Goal: Task Accomplishment & Management: Manage account settings

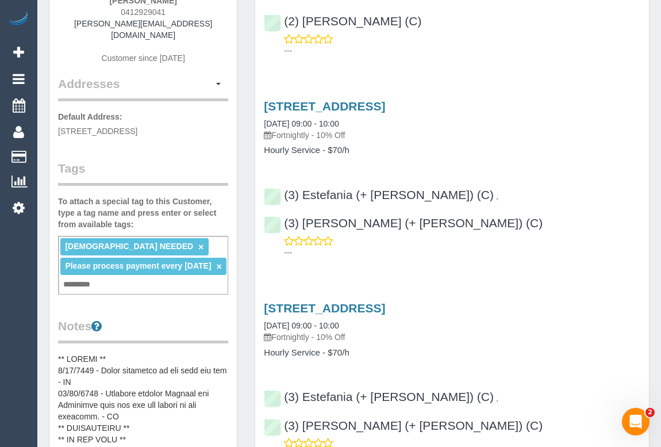
scroll to position [104, 0]
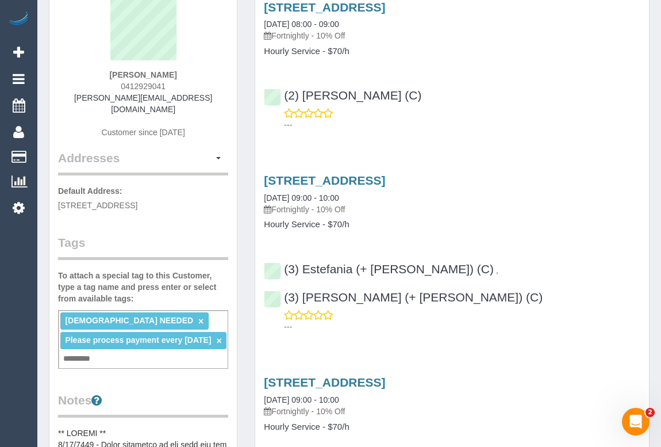
drag, startPoint x: 95, startPoint y: 72, endPoint x: 187, endPoint y: 77, distance: 92.7
click at [187, 77] on div "Kathryn Hamilton 0412929041 kathryn.hamilton23@bigpond.com Customer since 2019" at bounding box center [143, 71] width 170 height 155
copy strong "Kathryn Hamilton"
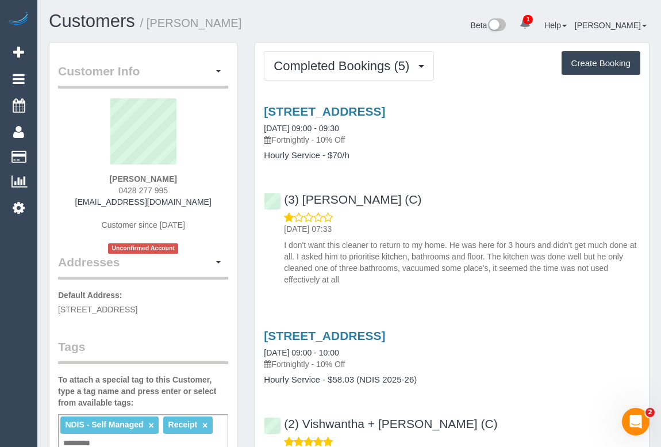
click at [547, 170] on div "80 Guildford Rd, Surrey Hills, VIC 3127 22/08/2025 09:00 - 09:30 Fortnightly - …" at bounding box center [452, 192] width 394 height 195
click at [482, 168] on div "80 Guildford Rd, Surrey Hills, VIC 3127 22/08/2025 09:00 - 09:30 Fortnightly - …" at bounding box center [452, 192] width 394 height 195
click at [537, 194] on div "(3) Denuwan Lamahewa (C) 23/08/2025 07:33 I don't want this cleaner to return t…" at bounding box center [452, 234] width 394 height 102
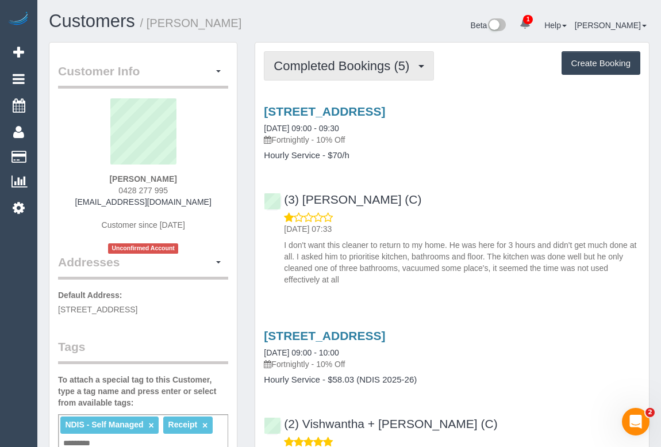
click at [357, 75] on button "Completed Bookings (5)" at bounding box center [349, 65] width 170 height 29
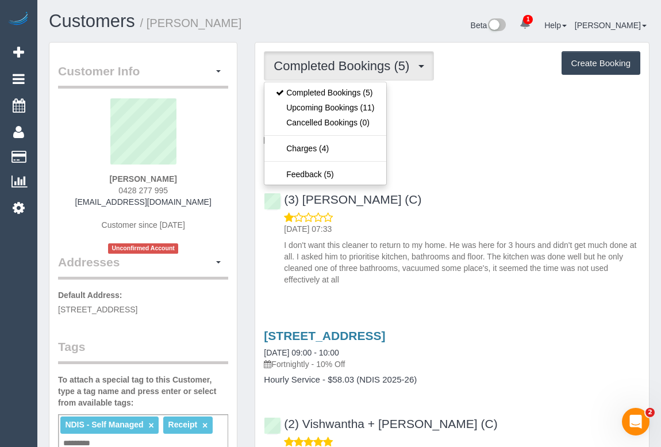
click at [493, 158] on h4 "Hourly Service - $70/h" at bounding box center [452, 156] width 376 height 10
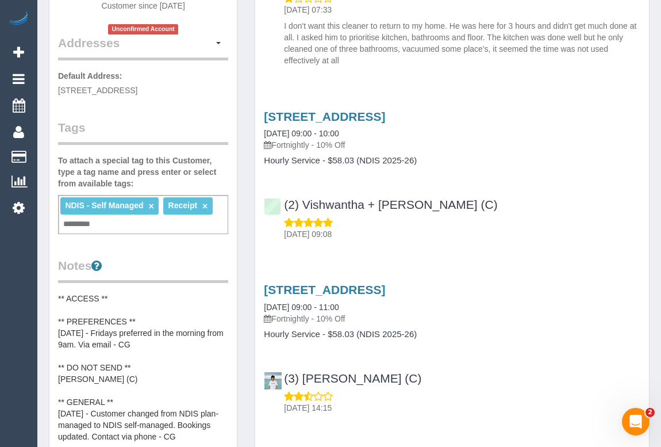
scroll to position [261, 0]
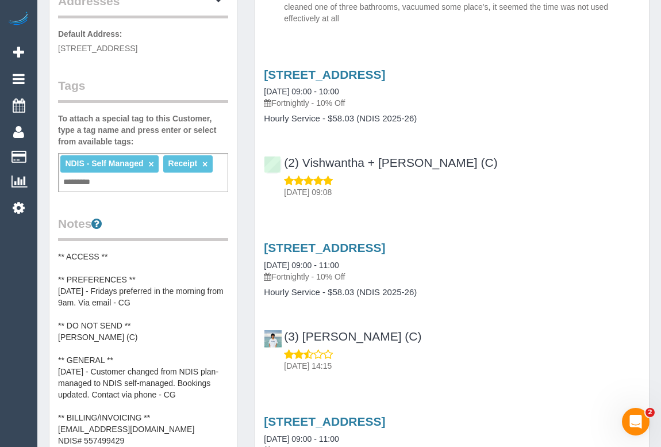
click at [98, 183] on input "text" at bounding box center [79, 182] width 39 height 15
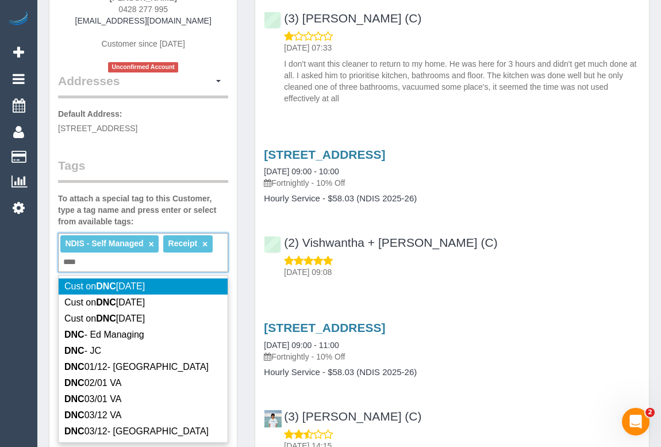
scroll to position [313, 0]
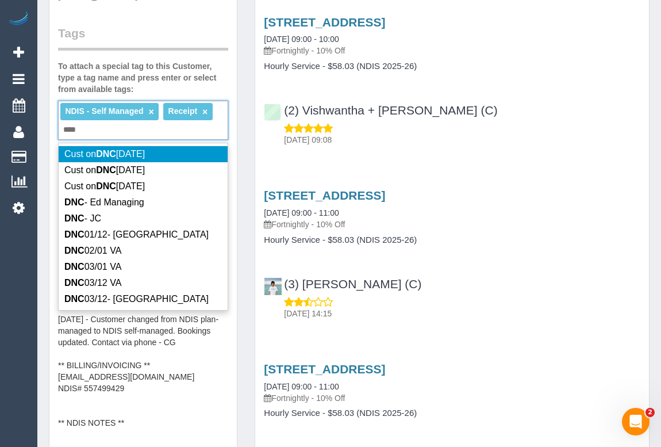
click at [108, 128] on div "NDIS - Self Managed × Receipt × *** DNC" at bounding box center [143, 120] width 170 height 39
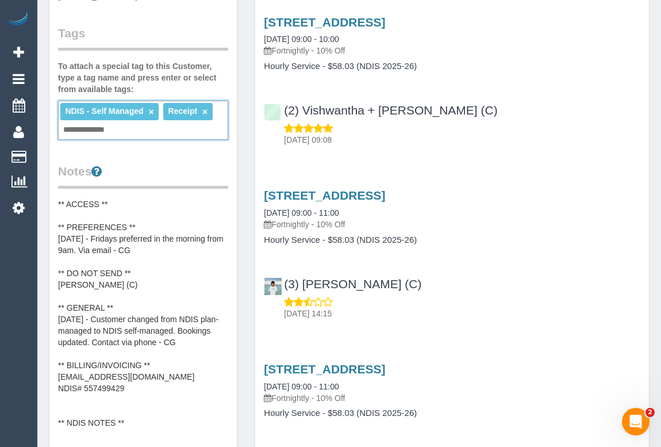
type input "**********"
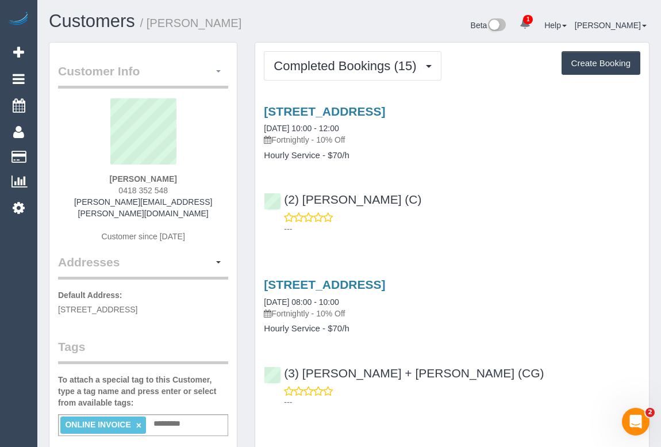
click at [218, 70] on span "button" at bounding box center [218, 71] width 5 height 2
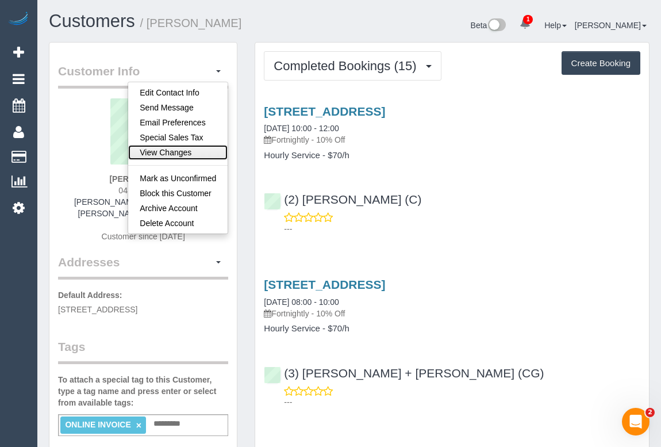
click at [172, 152] on link "View Changes" at bounding box center [177, 152] width 99 height 15
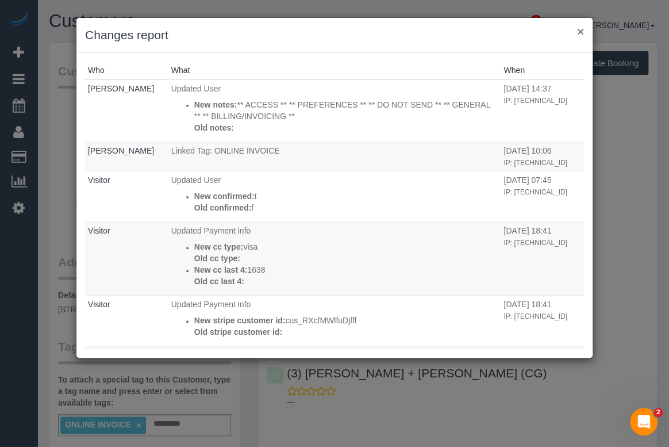
click at [580, 33] on button "×" at bounding box center [580, 31] width 7 height 12
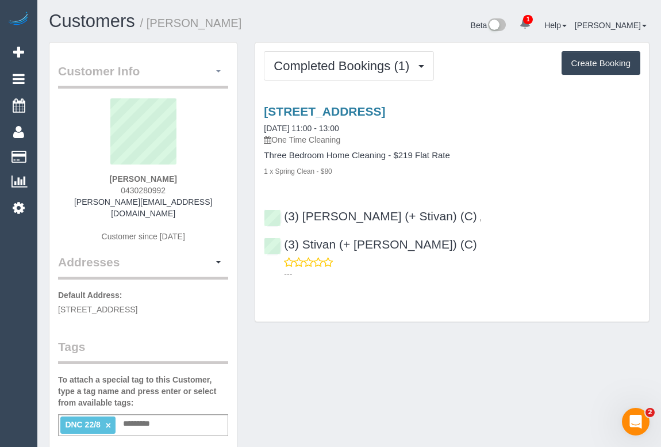
click at [221, 68] on button "button" at bounding box center [219, 72] width 20 height 18
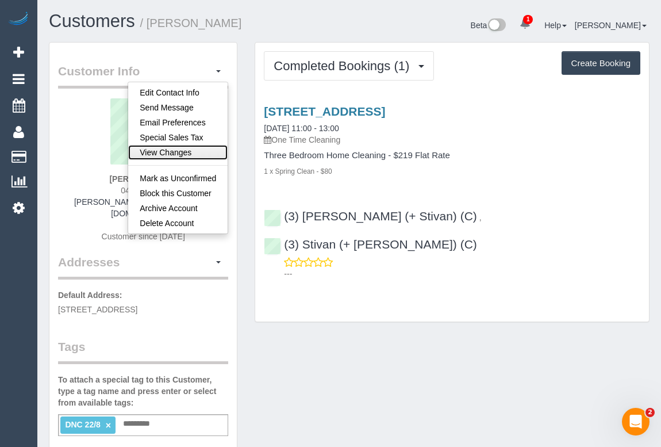
click at [161, 150] on link "View Changes" at bounding box center [177, 152] width 99 height 15
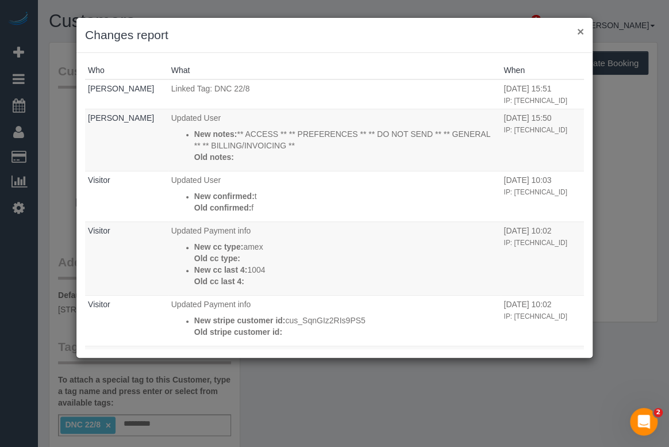
click at [579, 28] on button "×" at bounding box center [580, 31] width 7 height 12
